Goal: Check status: Check status

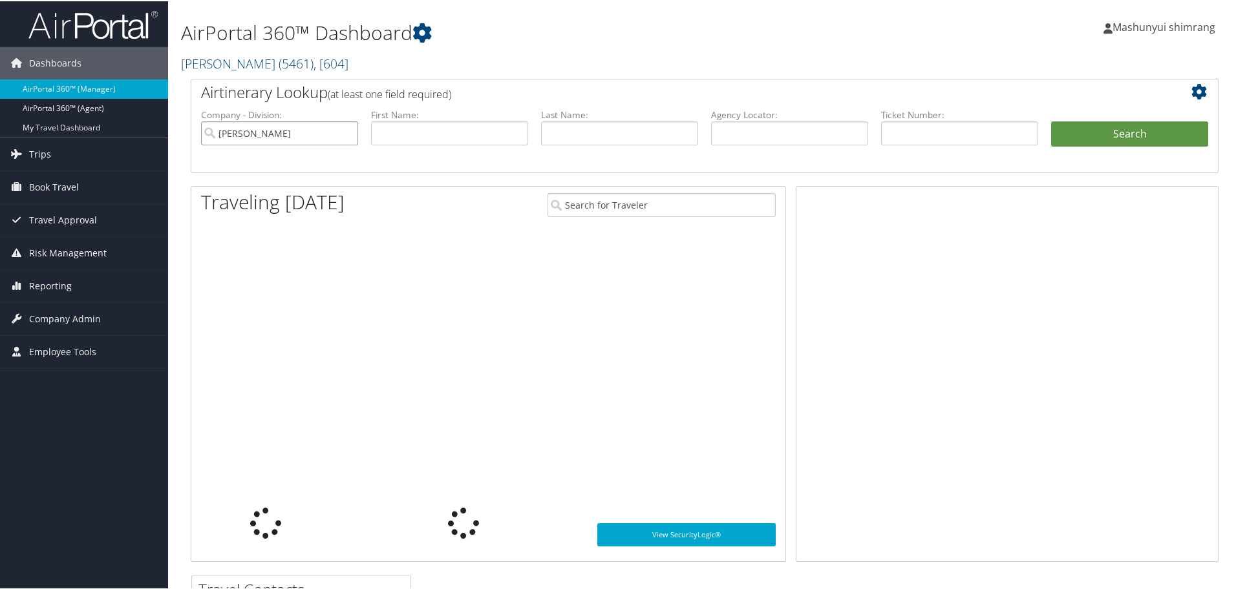
click at [350, 136] on input "[PERSON_NAME]" at bounding box center [279, 132] width 157 height 24
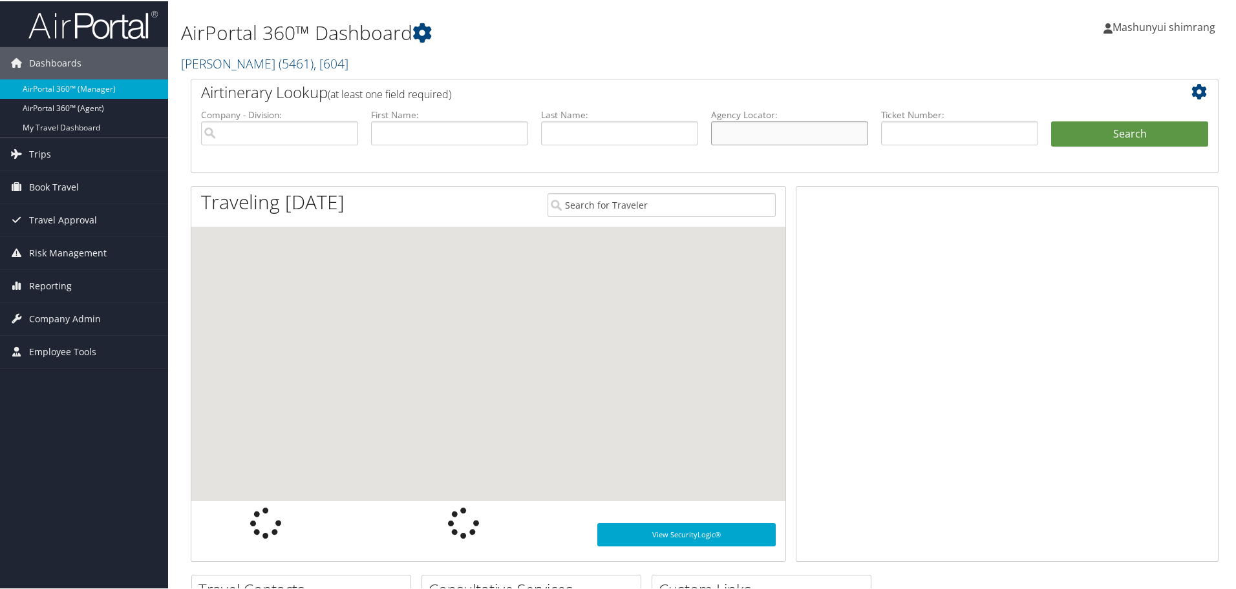
click at [741, 131] on input "text" at bounding box center [789, 132] width 157 height 24
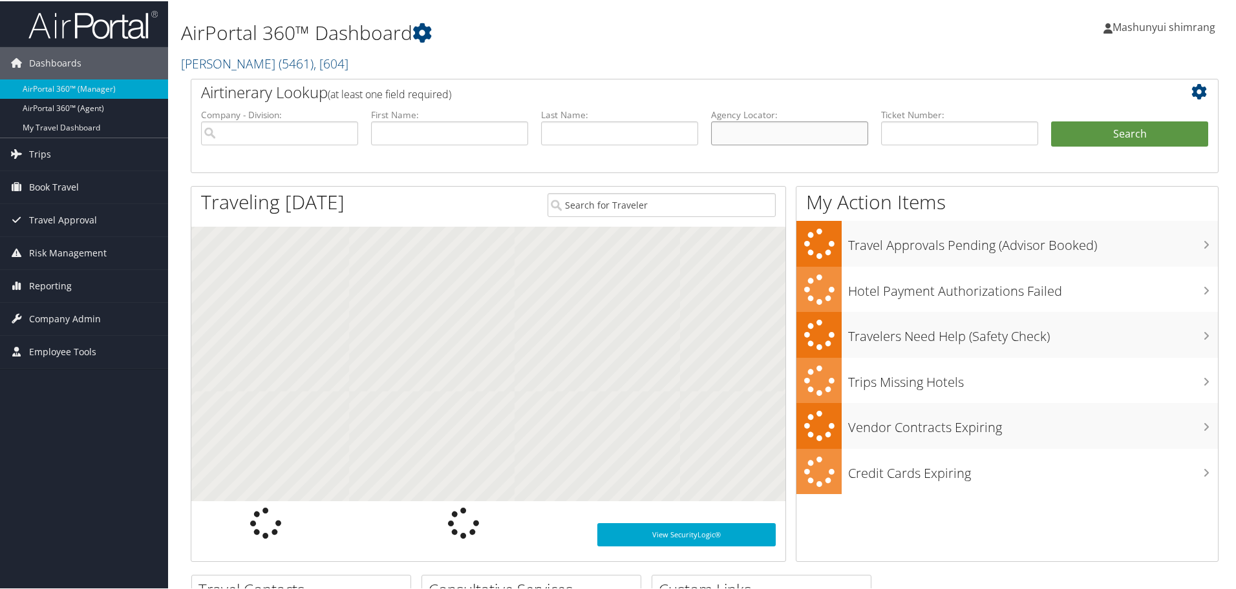
paste input "D6PD25"
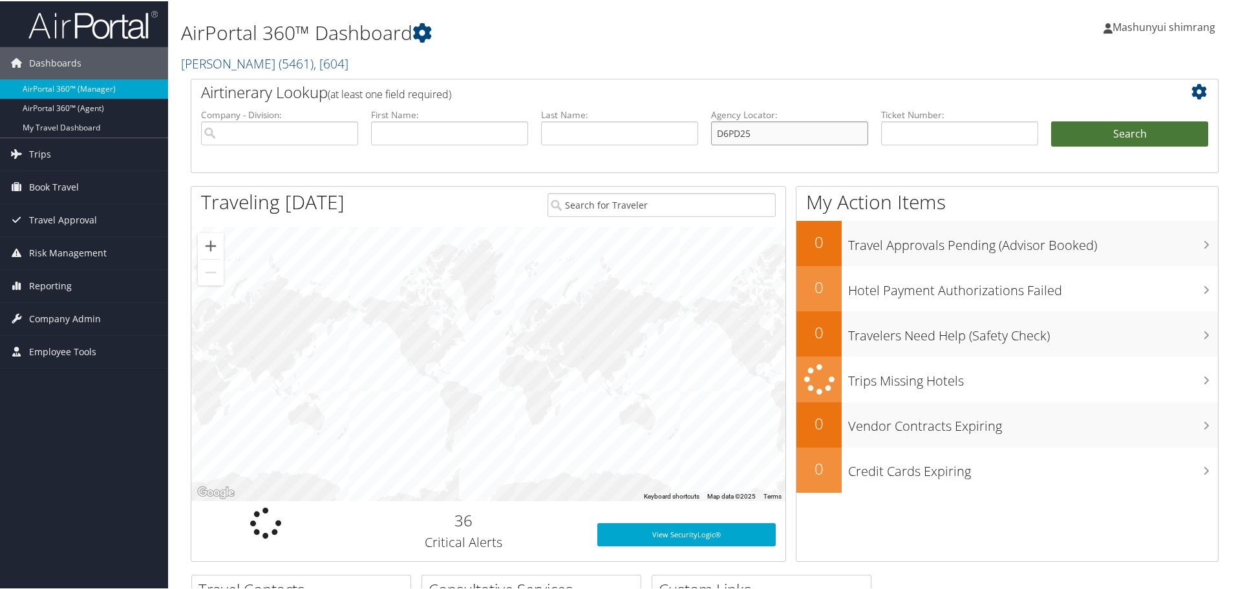
type input "D6PD25"
click at [1118, 135] on button "Search" at bounding box center [1129, 133] width 157 height 26
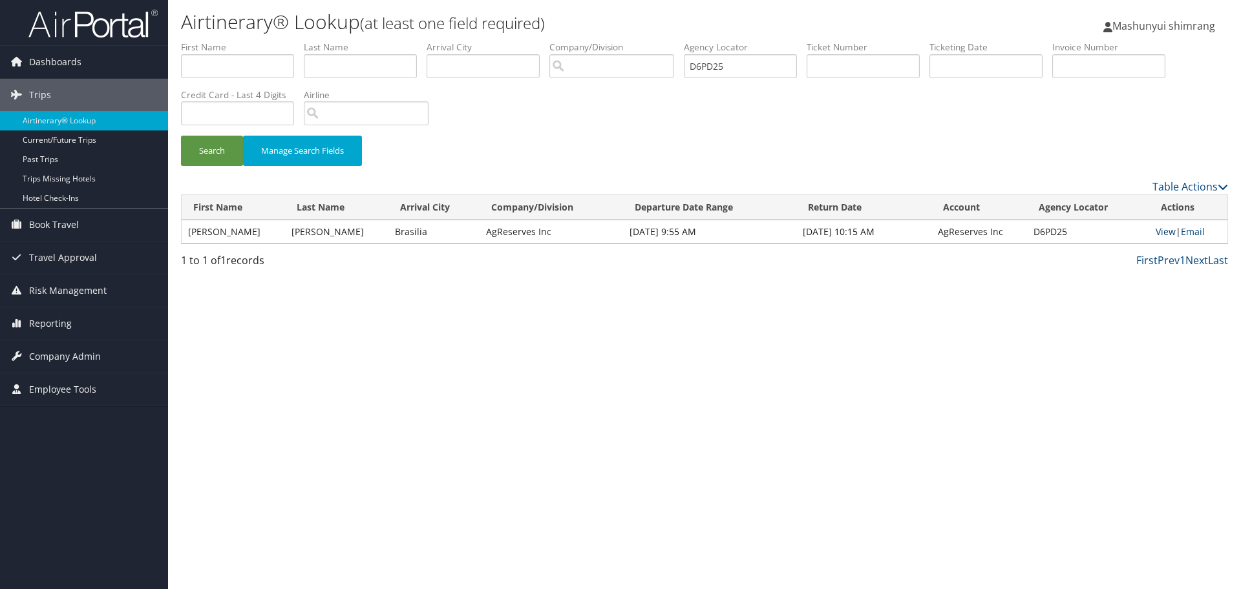
click at [1158, 233] on link "View" at bounding box center [1166, 232] width 20 height 12
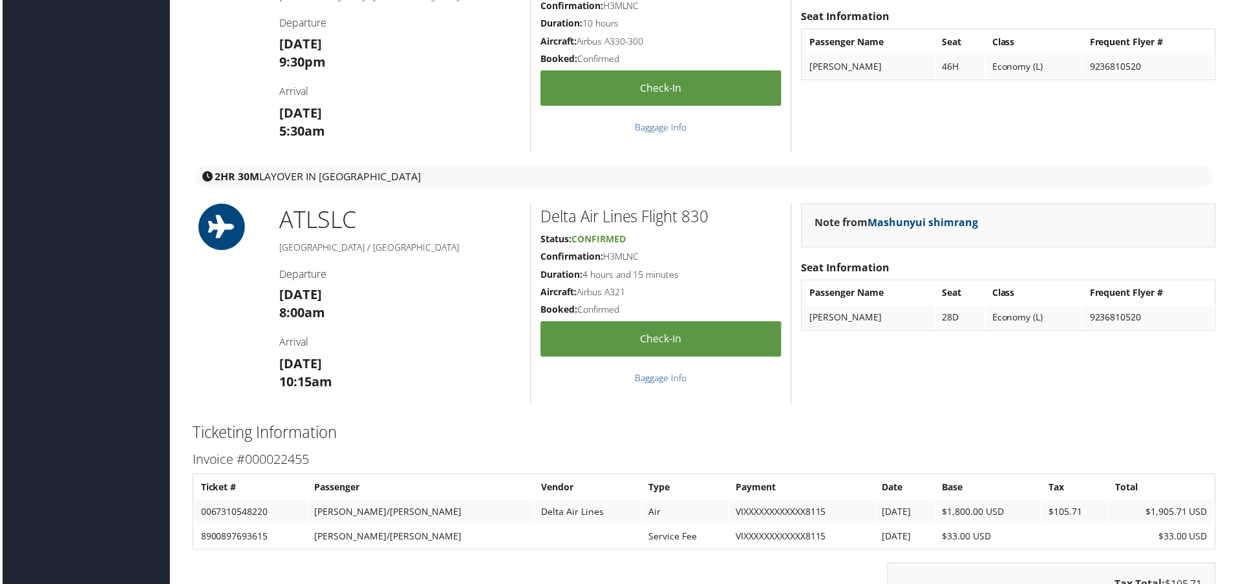
scroll to position [1454, 0]
